Goal: Transaction & Acquisition: Purchase product/service

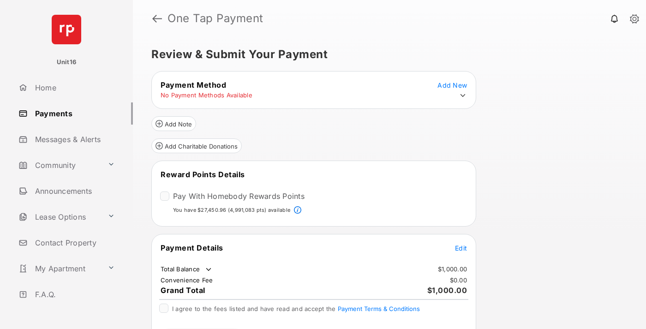
click at [461, 247] on span "Edit" at bounding box center [461, 248] width 12 height 8
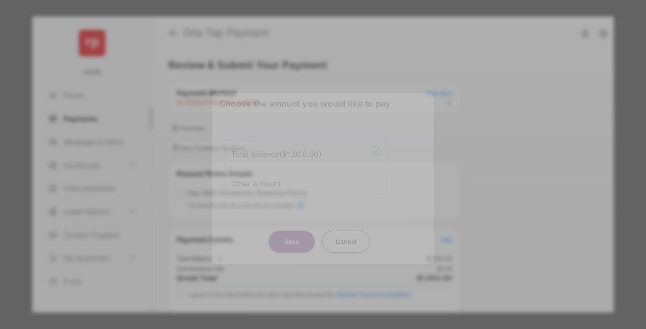
click at [306, 180] on div "Other Amount" at bounding box center [305, 183] width 149 height 16
type input "****"
click at [292, 244] on button "Save" at bounding box center [291, 241] width 46 height 22
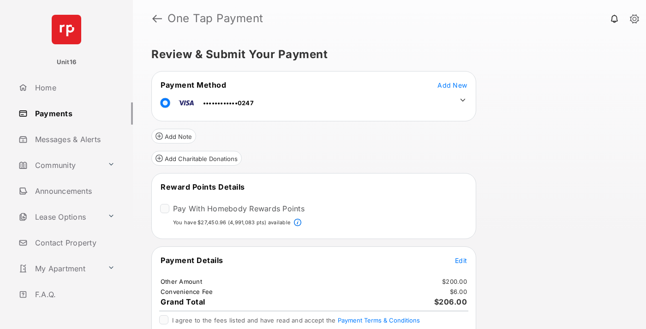
click at [463, 100] on icon at bounding box center [463, 100] width 8 height 8
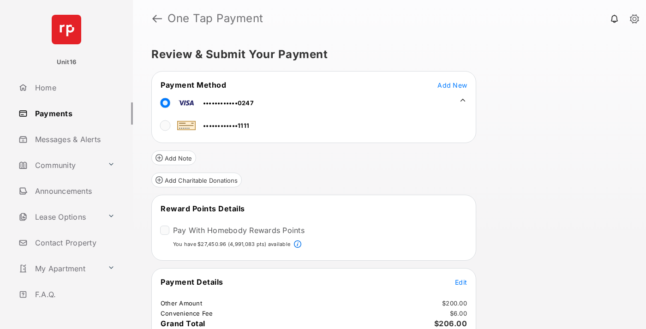
click at [461, 281] on span "Edit" at bounding box center [461, 282] width 12 height 8
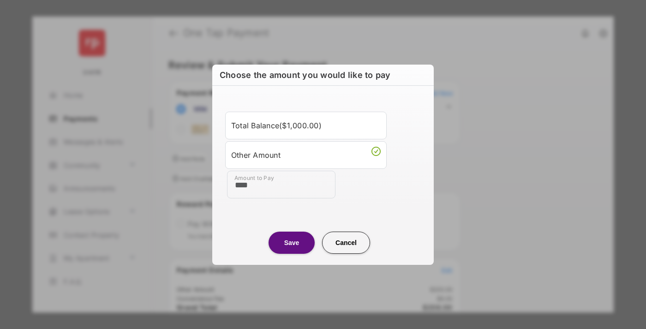
click at [292, 242] on button "Save" at bounding box center [291, 242] width 46 height 22
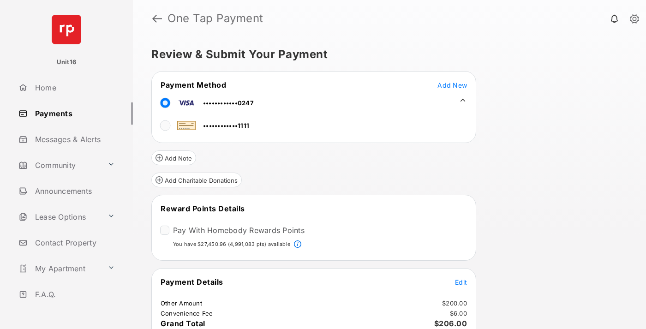
scroll to position [56, 0]
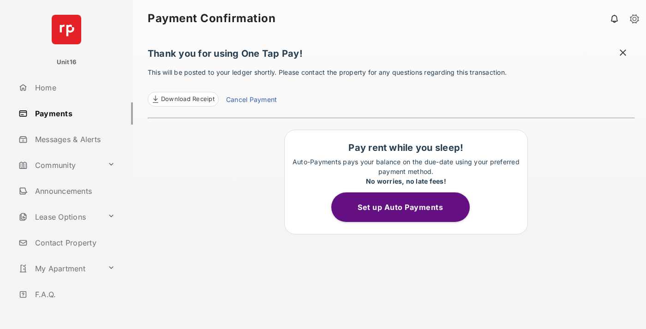
click at [251, 101] on link "Cancel Payment" at bounding box center [251, 101] width 51 height 12
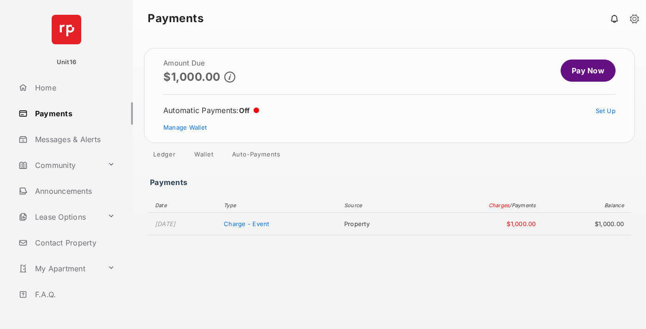
click at [185, 127] on link "Manage Wallet" at bounding box center [184, 127] width 43 height 7
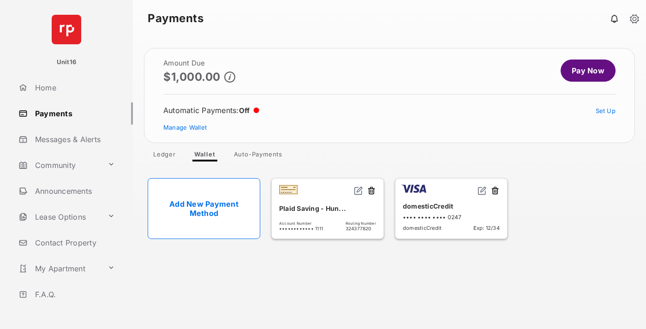
click at [495, 191] on button at bounding box center [494, 191] width 9 height 11
